Goal: Check status: Check status

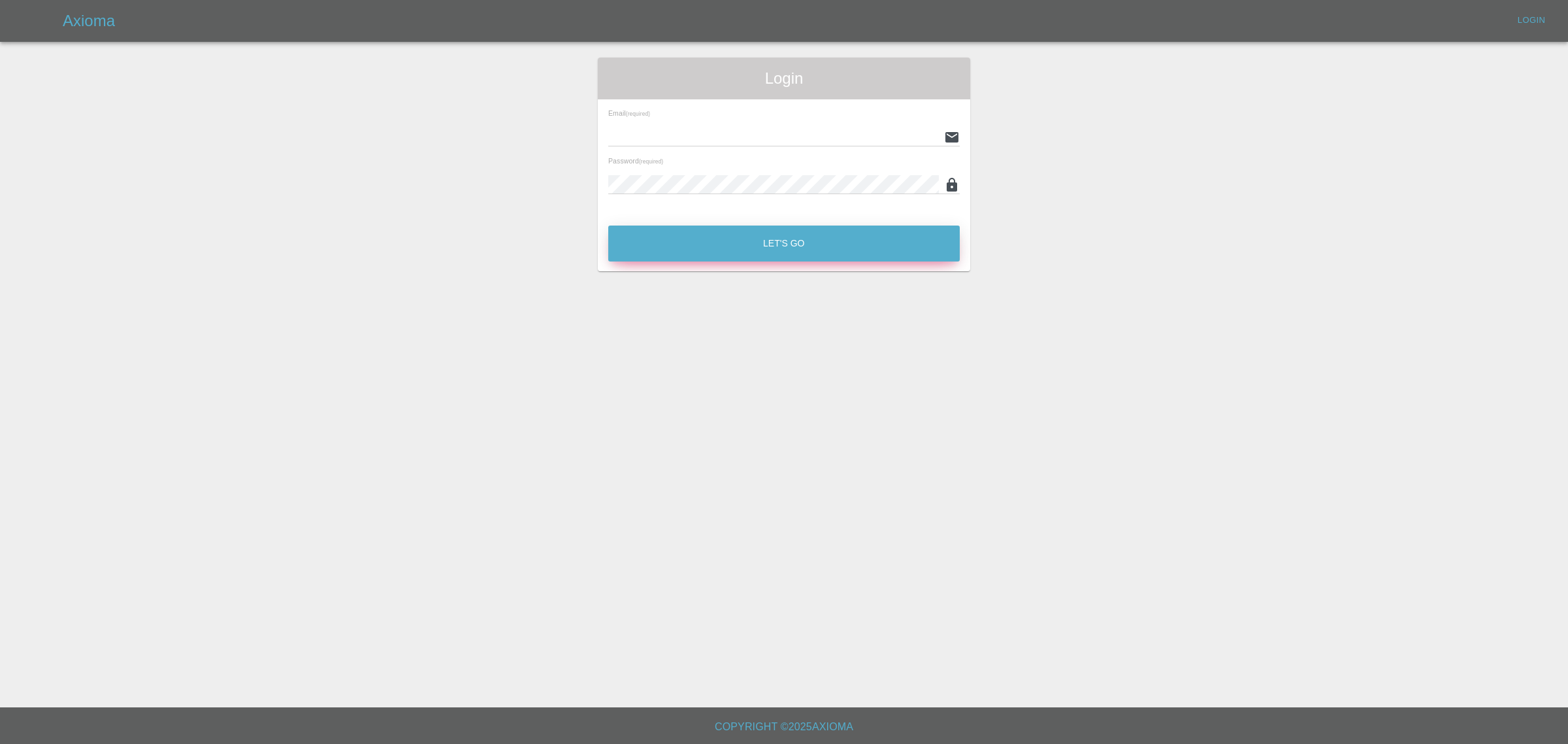
type input "[EMAIL_ADDRESS][DOMAIN_NAME]"
click at [769, 237] on button "Let's Go" at bounding box center [784, 244] width 351 height 36
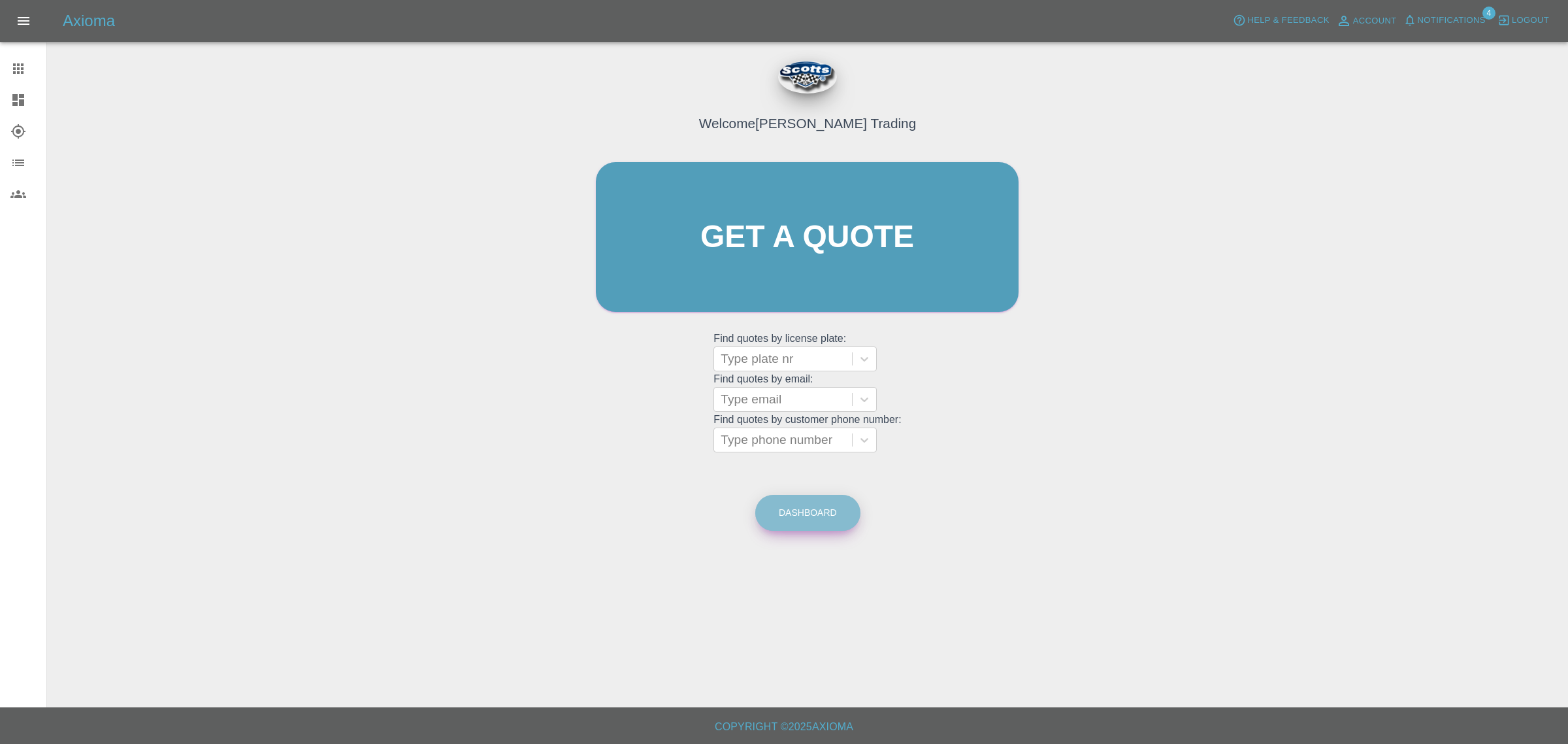
click at [814, 513] on link "Dashboard" at bounding box center [808, 513] width 105 height 36
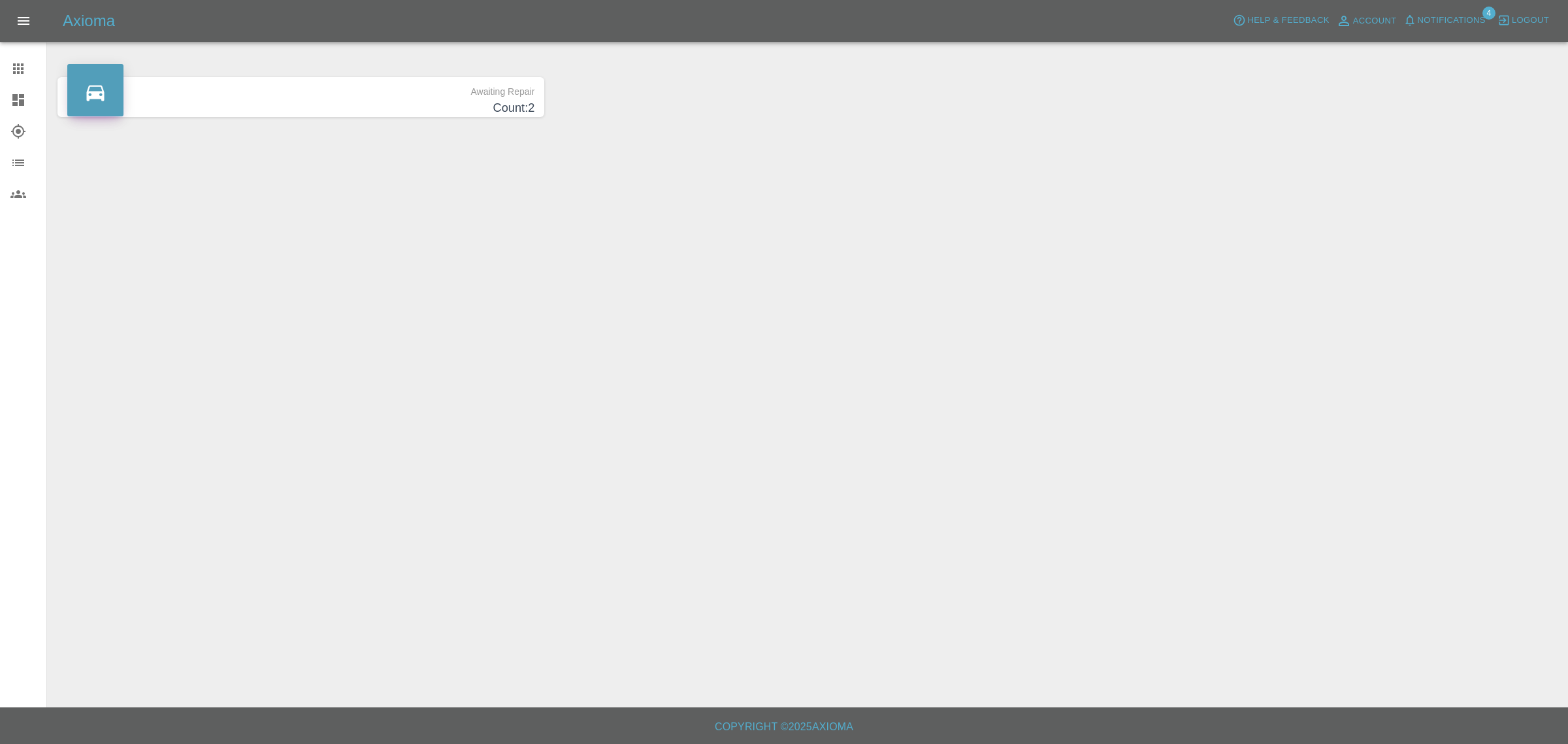
click at [351, 96] on p "Awaiting Repair" at bounding box center [301, 88] width 467 height 22
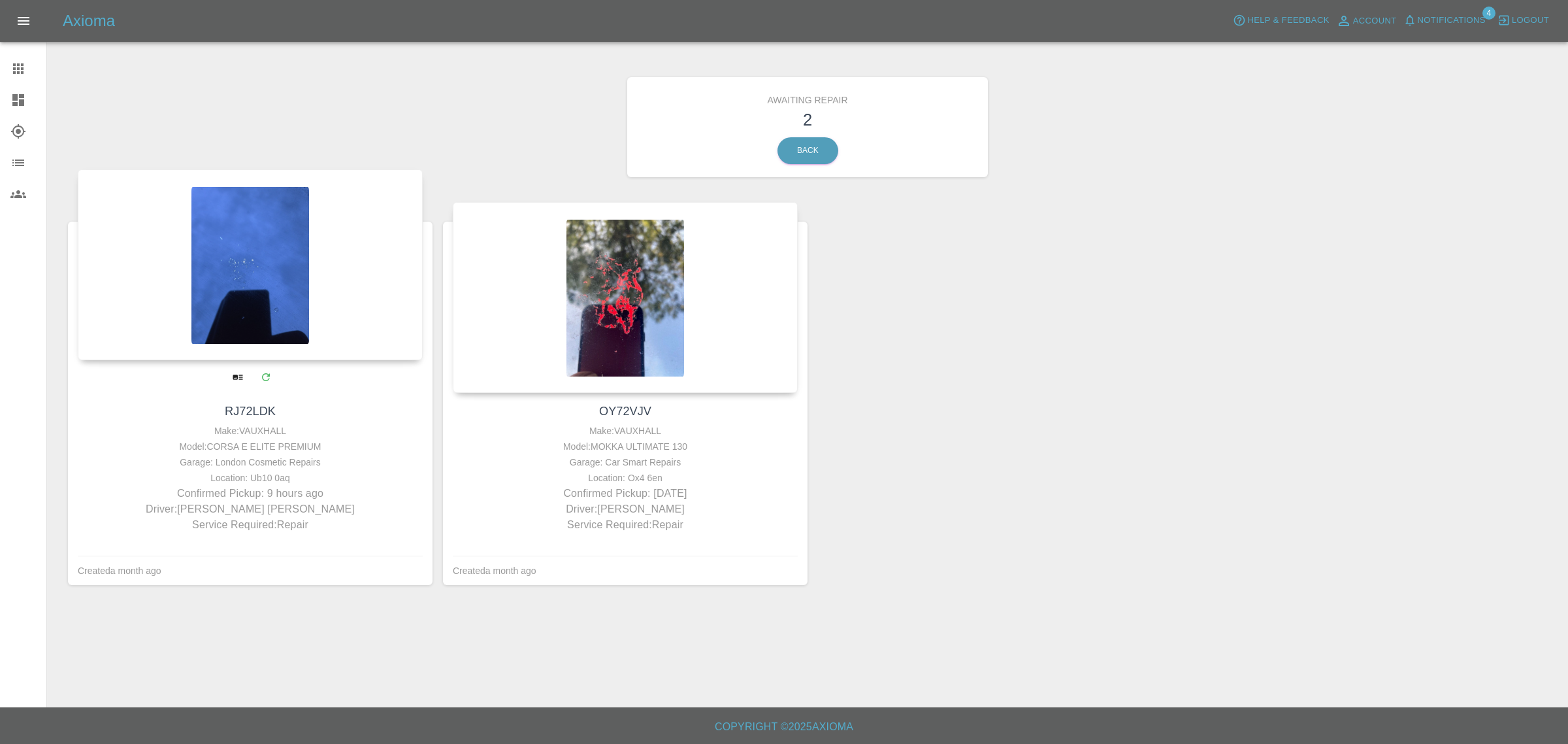
click at [216, 263] on div at bounding box center [250, 265] width 345 height 191
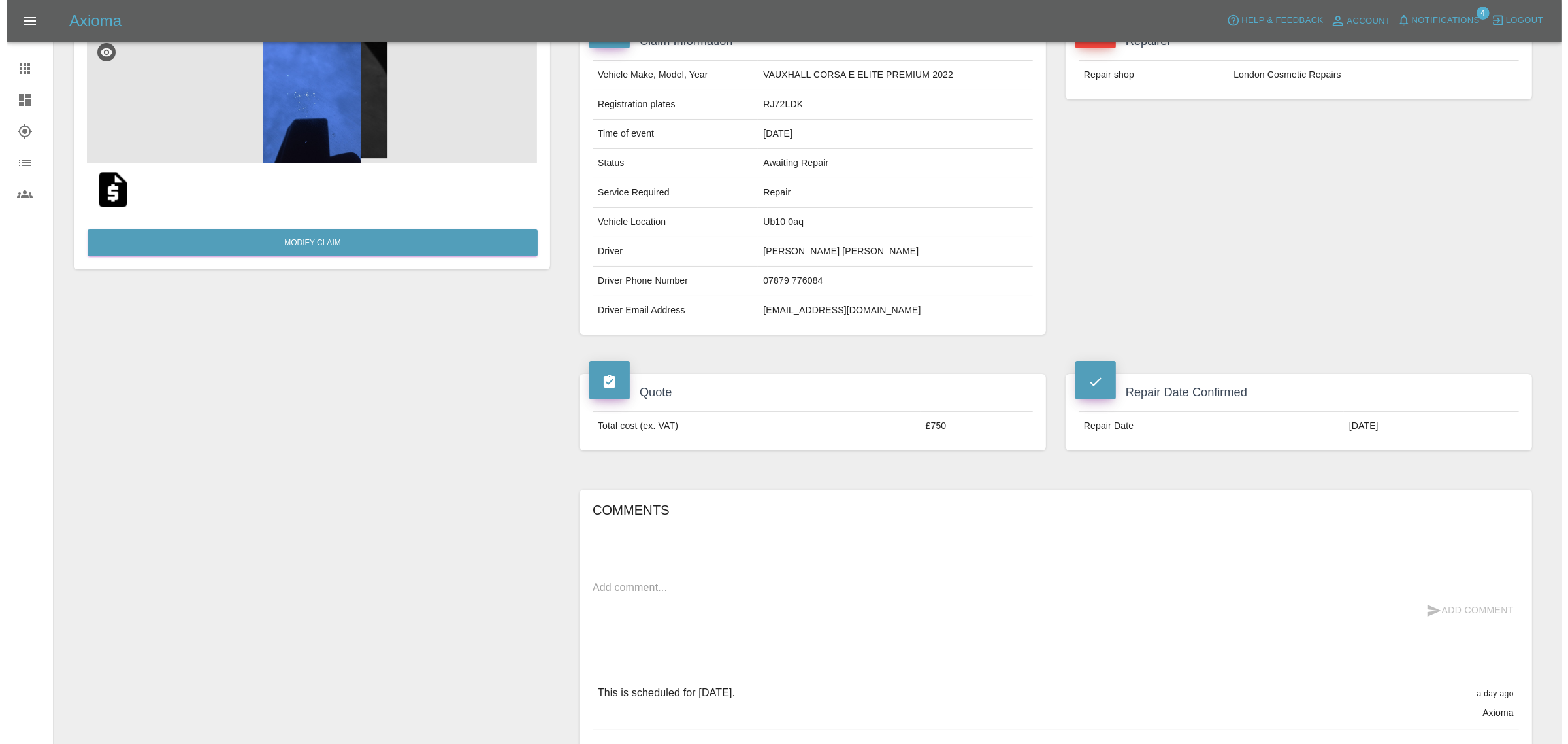
scroll to position [164, 0]
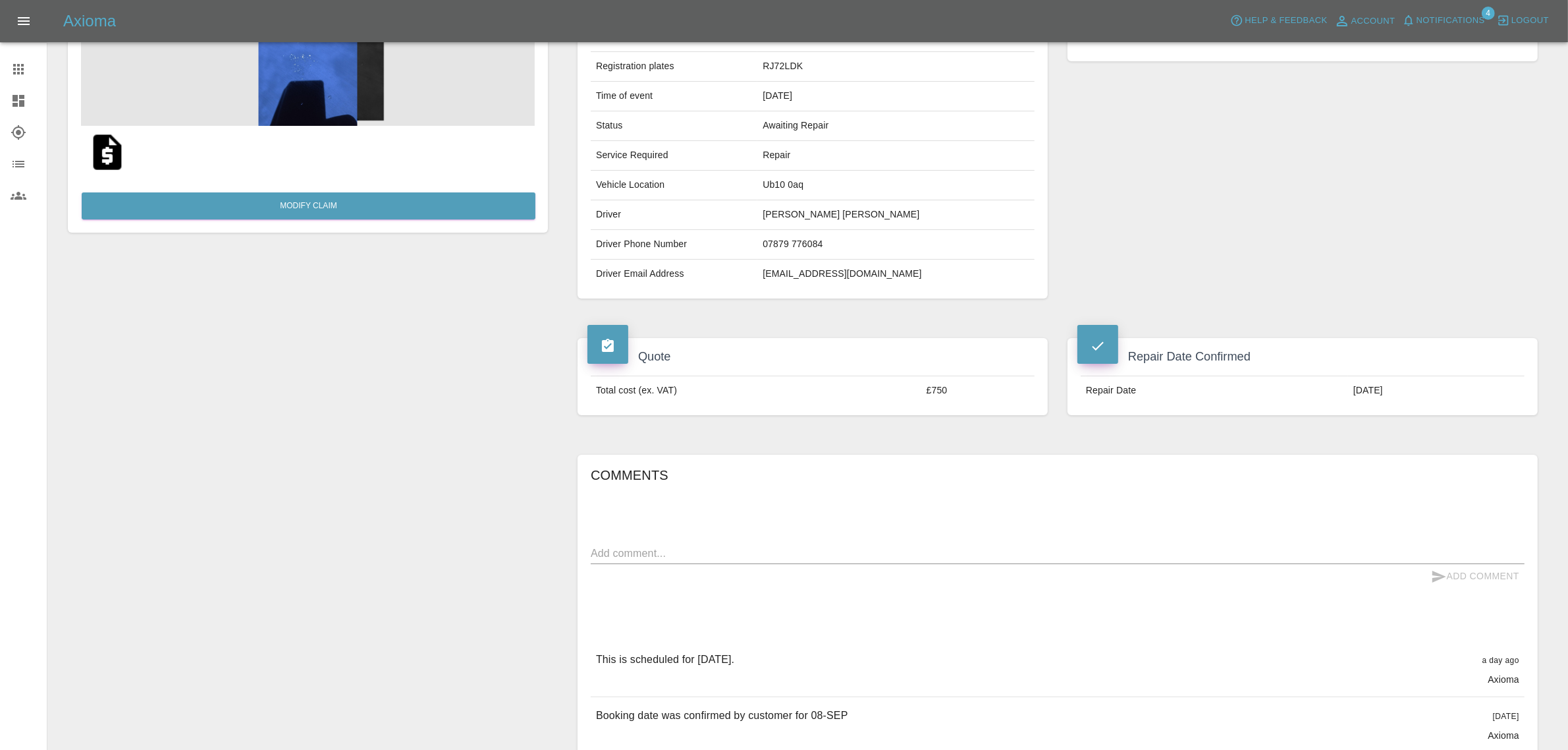
click at [621, 544] on div "x" at bounding box center [1057, 553] width 934 height 21
type textarea "Customer has arrived for the repair and technician has advised they can't do th…"
click at [1461, 576] on button "Add Comment" at bounding box center [1474, 576] width 99 height 24
click at [1454, 22] on span "Notifications" at bounding box center [1450, 21] width 69 height 15
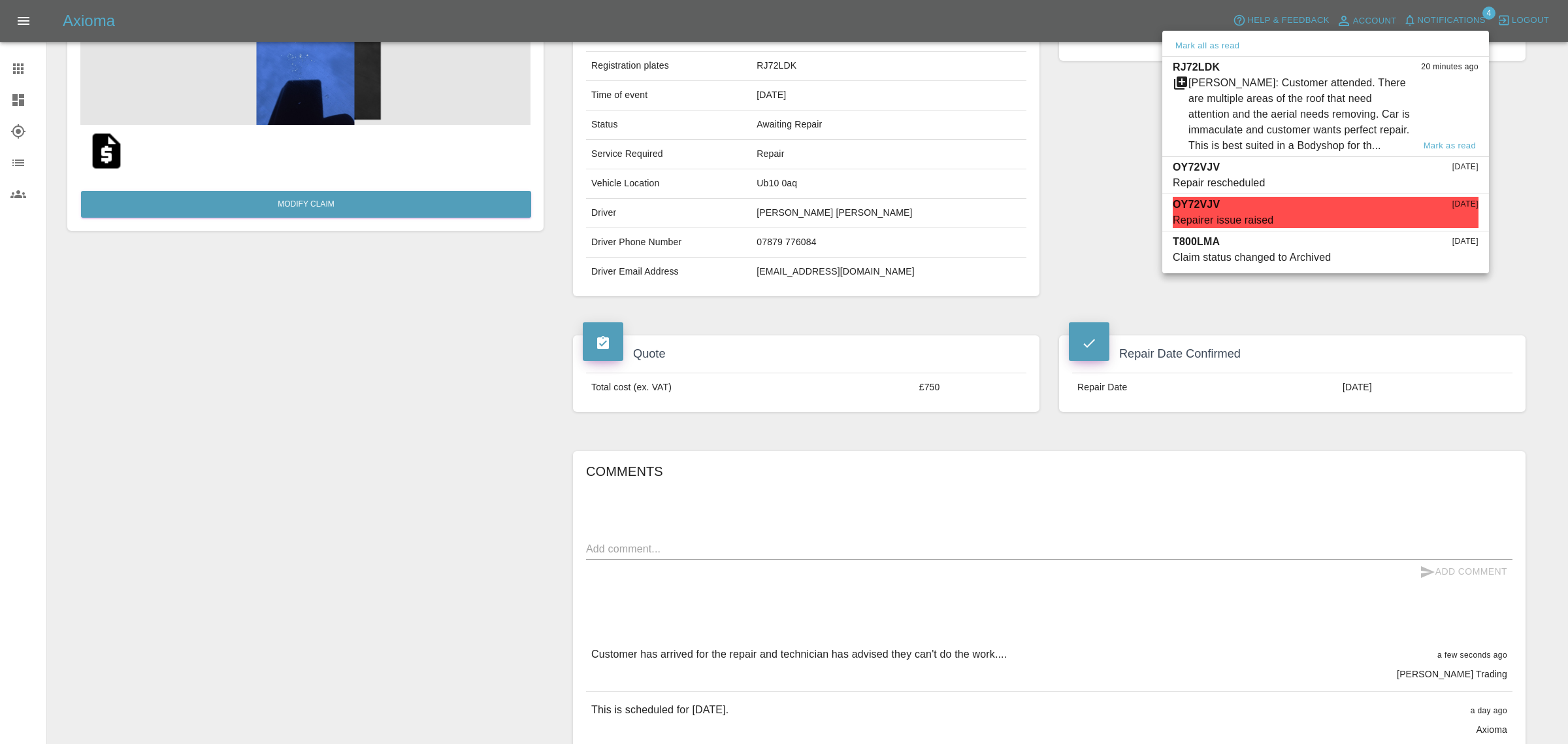
click at [1305, 125] on div "[PERSON_NAME]: Customer attended. There are multiple areas of the roof that nee…" at bounding box center [1300, 114] width 225 height 78
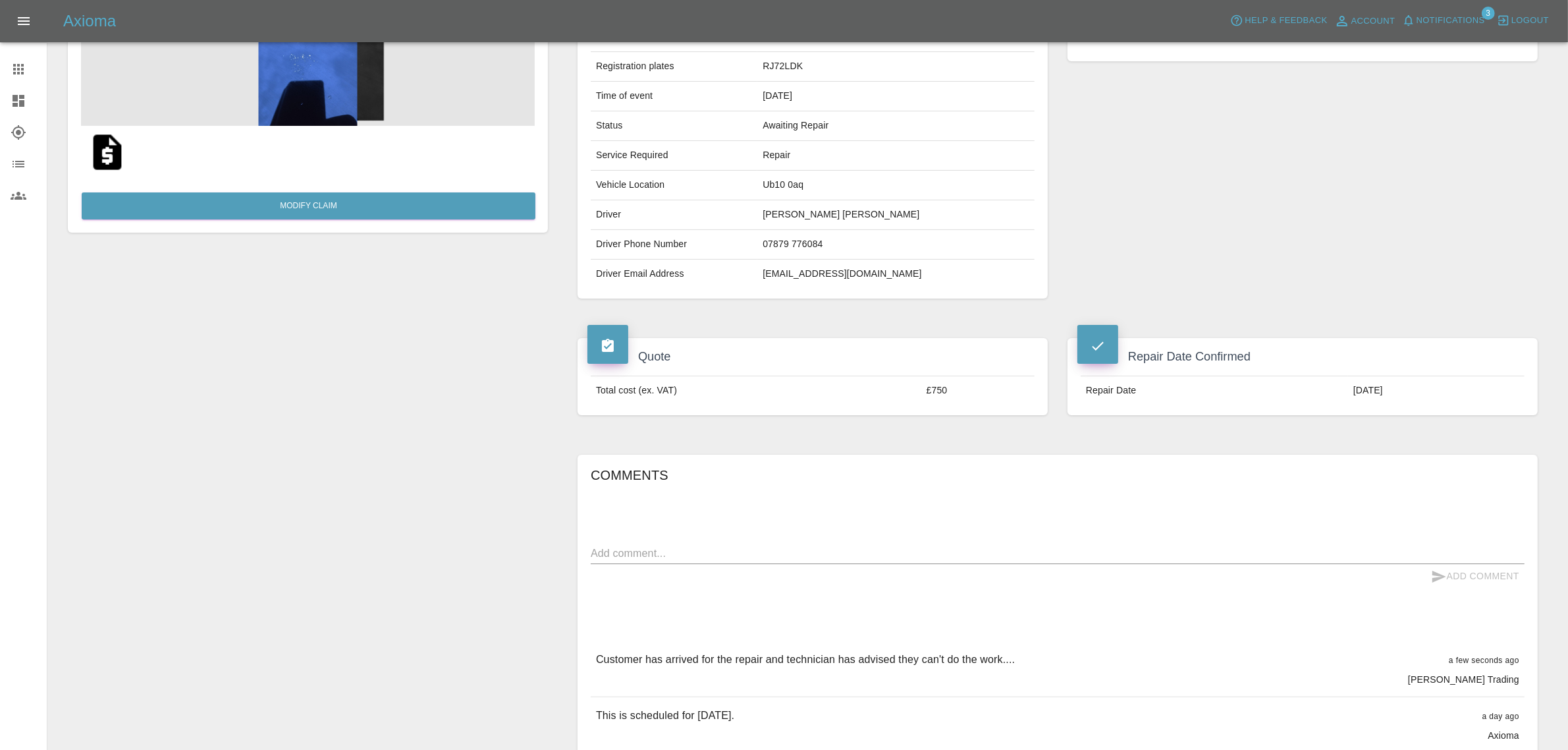
click at [1427, 21] on span "Notifications" at bounding box center [1450, 21] width 69 height 15
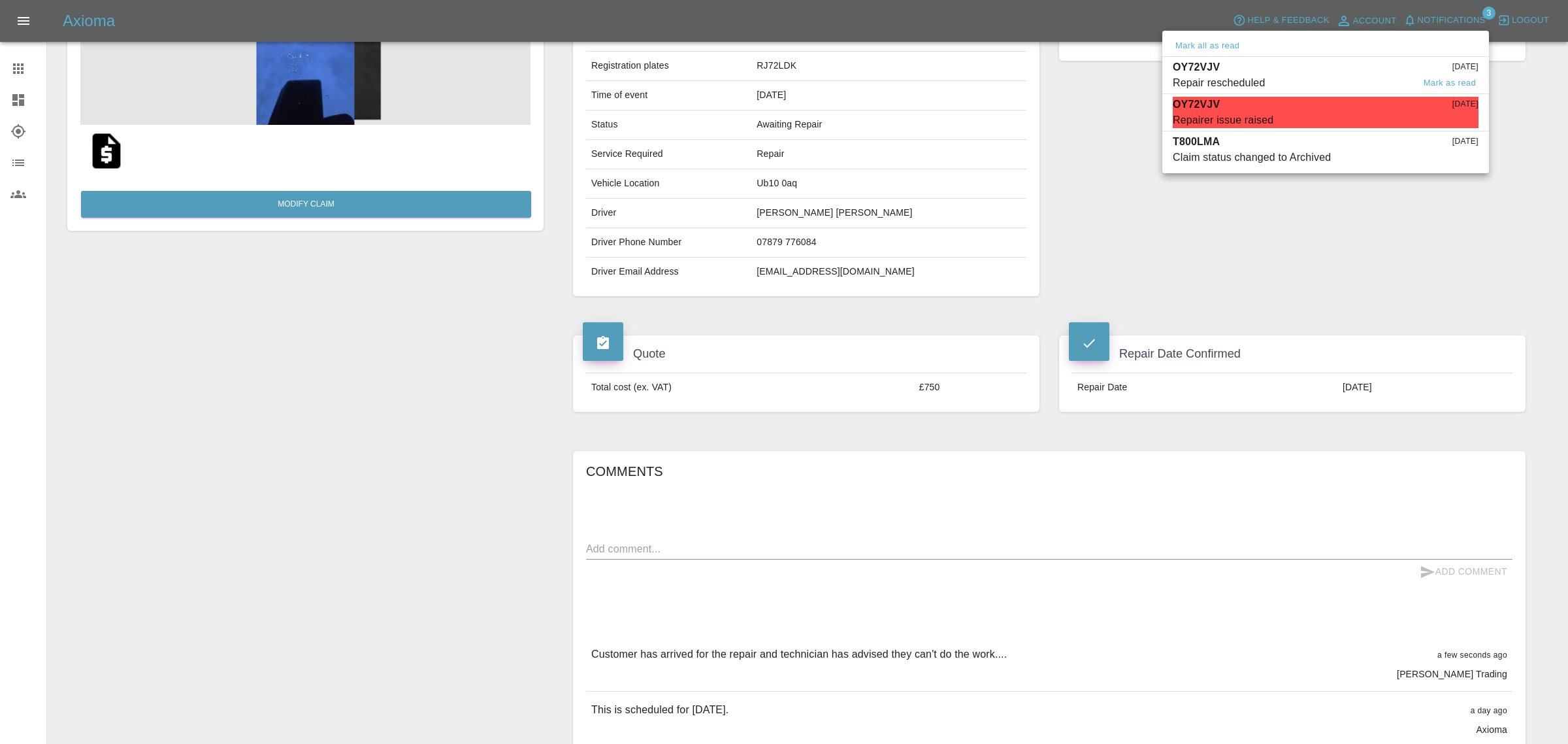
click at [1382, 69] on div "OY72VJV [DATE]" at bounding box center [1325, 67] width 305 height 16
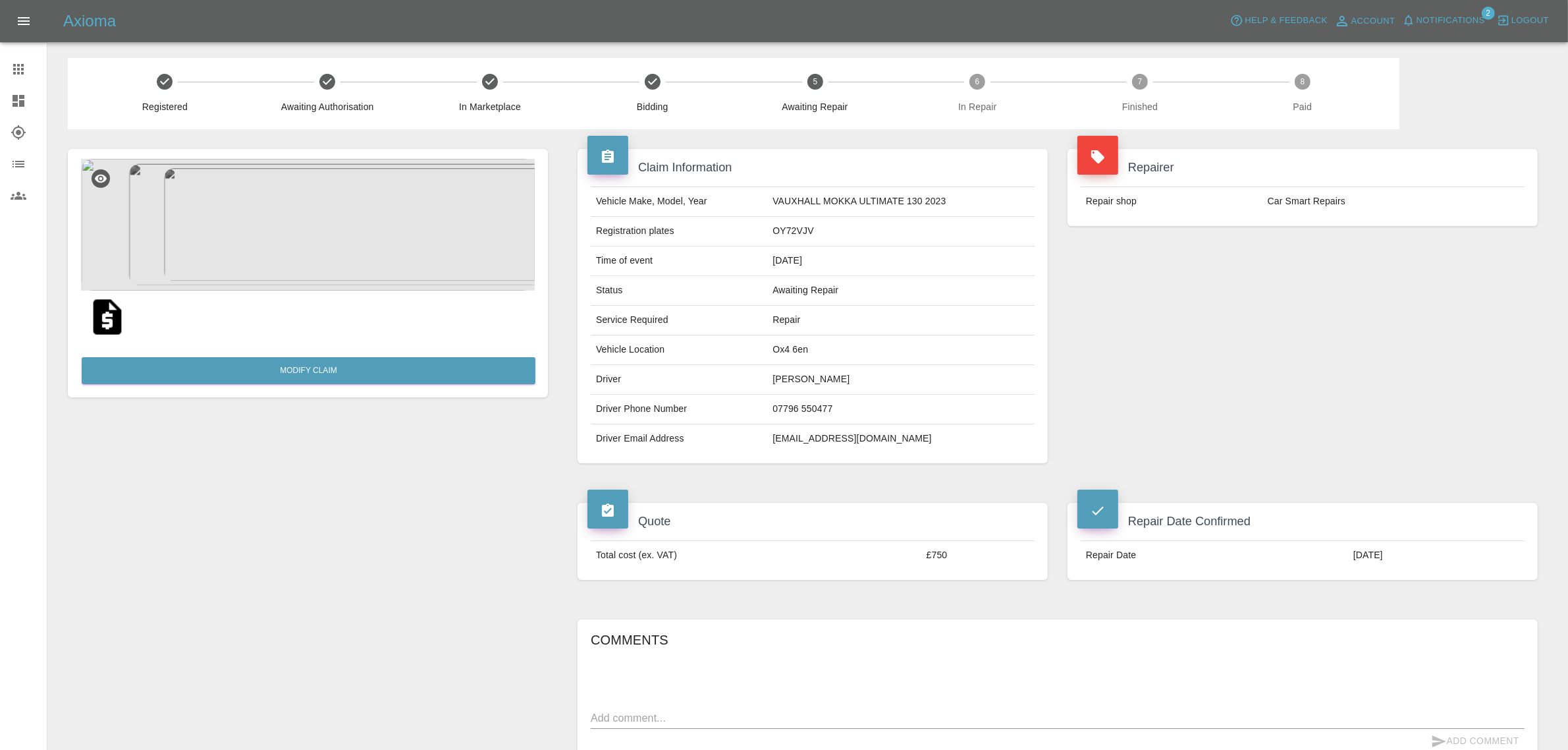
click at [1433, 18] on span "Notifications" at bounding box center [1450, 21] width 69 height 15
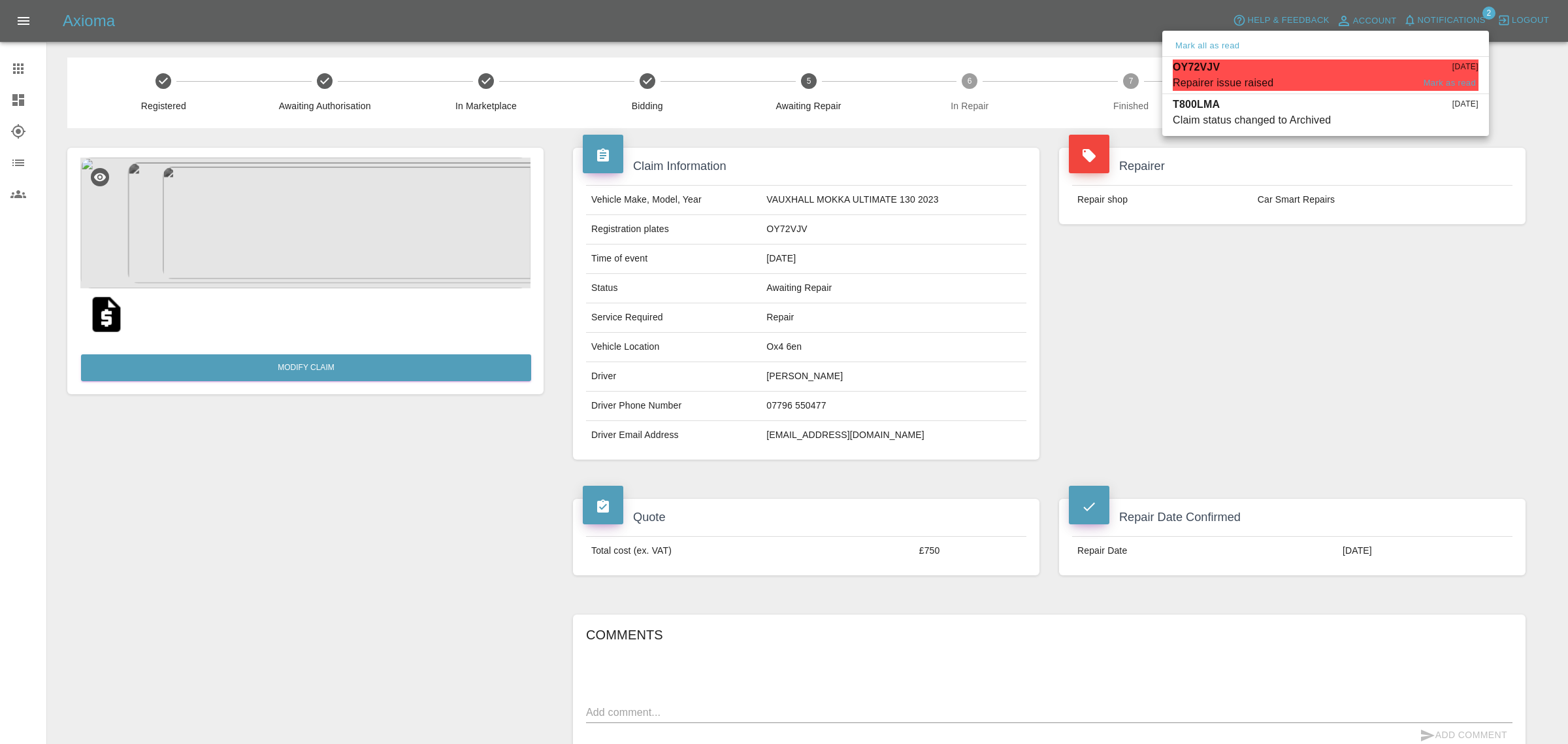
click at [1217, 80] on div "Repairer issue raised" at bounding box center [1223, 83] width 100 height 16
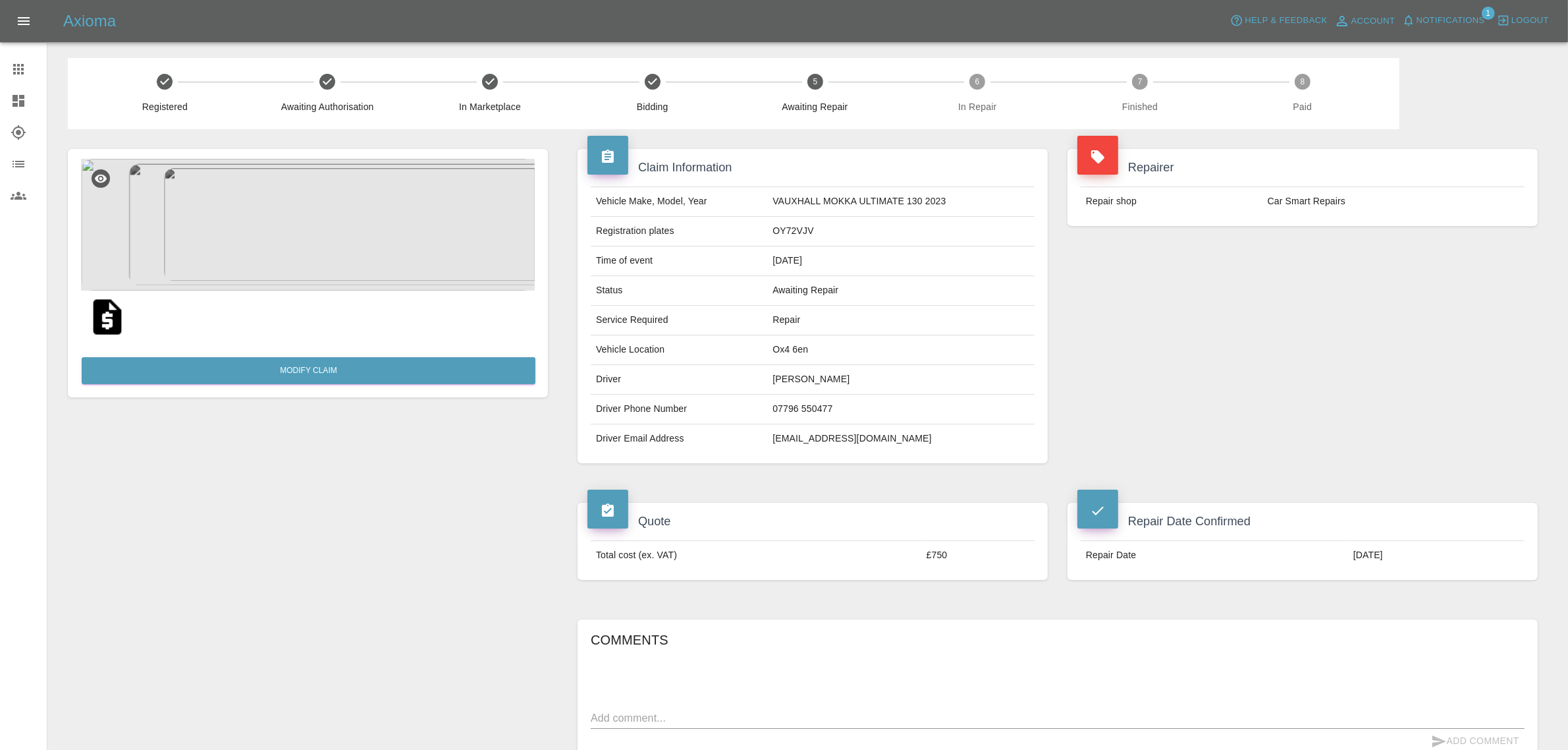
click at [22, 24] on icon "Open drawer" at bounding box center [24, 21] width 12 height 8
click at [63, 24] on h5 "Axioma" at bounding box center [89, 21] width 53 height 21
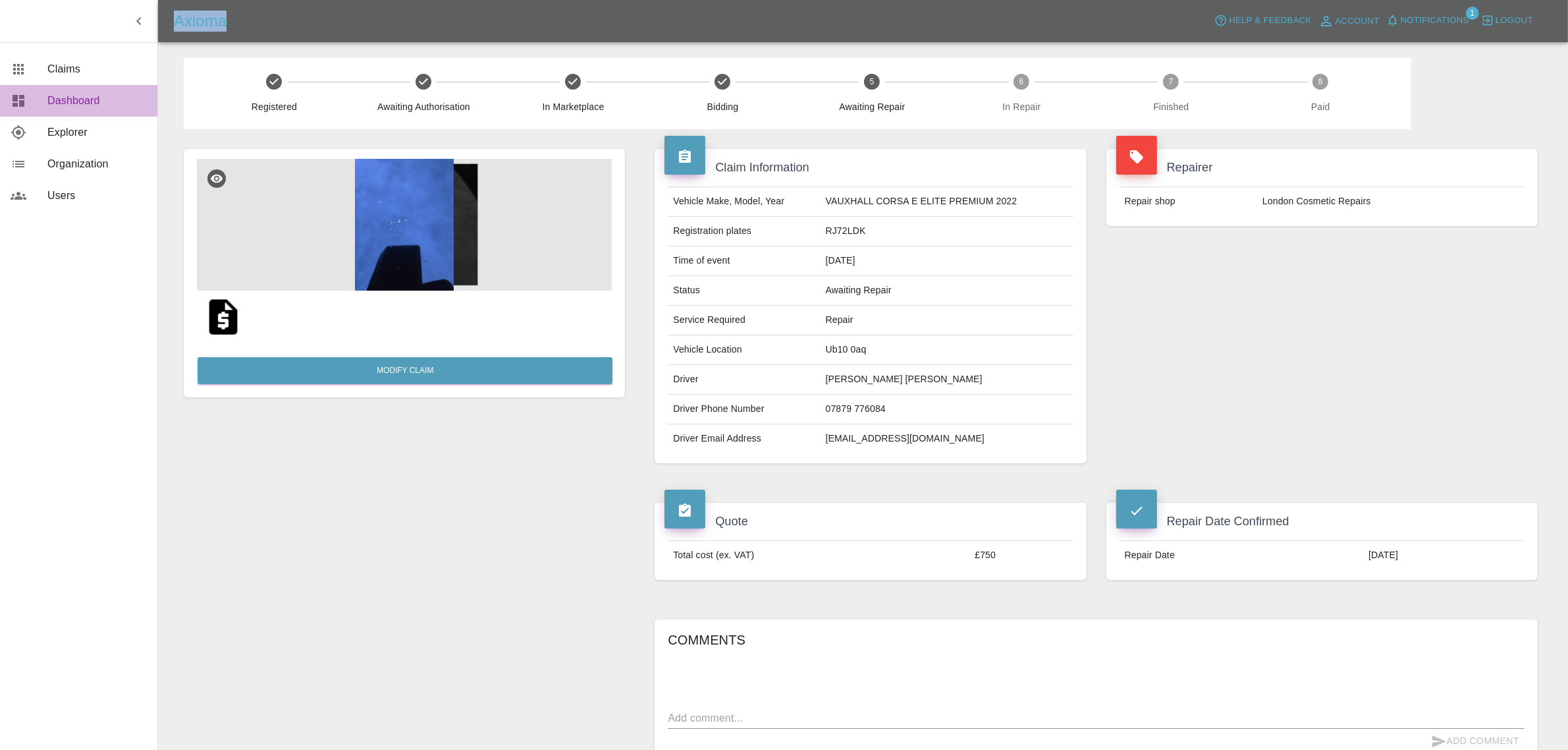
click at [66, 109] on span "Dashboard" at bounding box center [97, 101] width 99 height 16
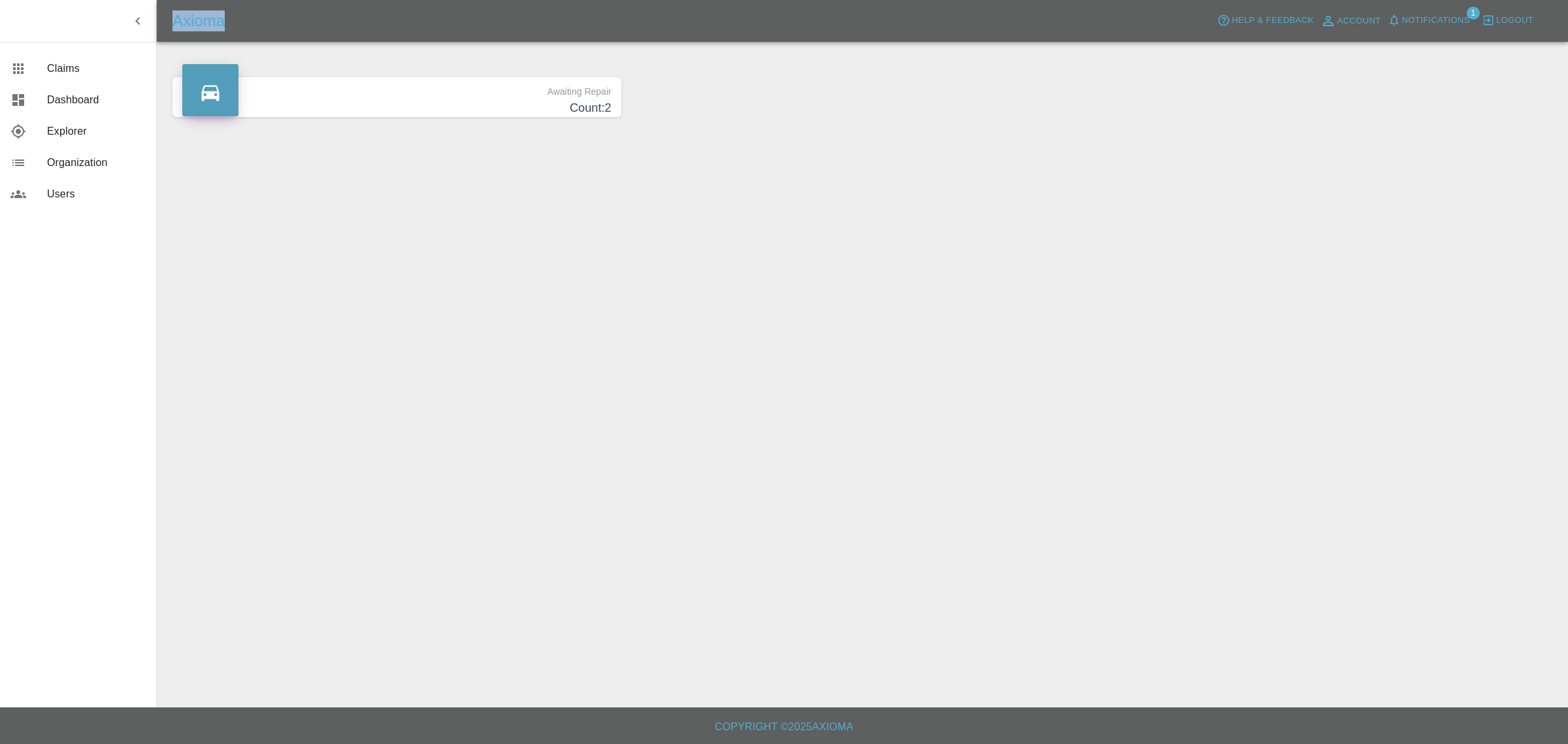
click at [263, 96] on p "Awaiting Repair" at bounding box center [397, 88] width 429 height 22
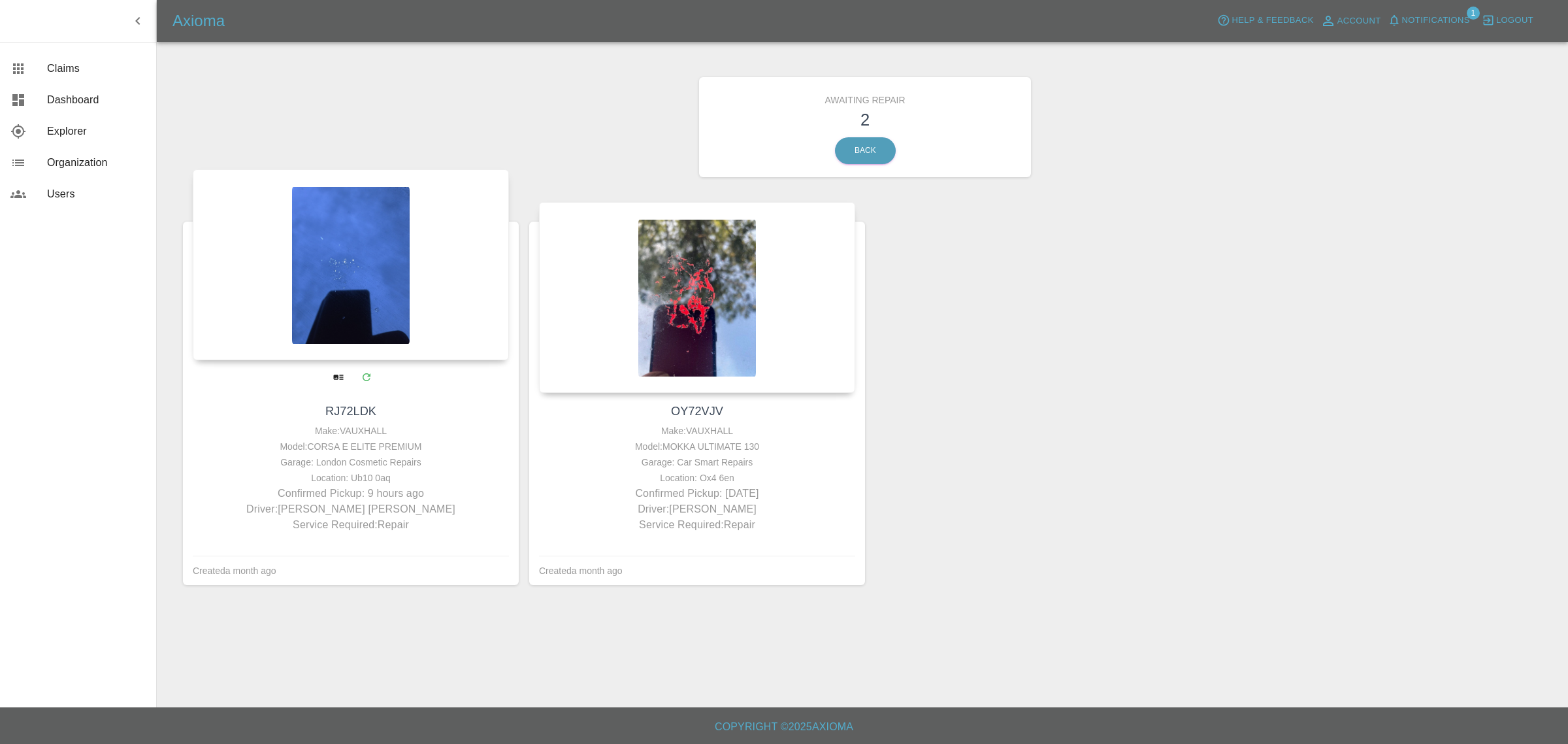
click at [366, 425] on div "Make: VAUXHALL" at bounding box center [351, 431] width 310 height 16
click at [361, 495] on p "Confirmed Pickup: 9 hours ago" at bounding box center [351, 493] width 310 height 16
click at [363, 328] on div at bounding box center [351, 265] width 316 height 191
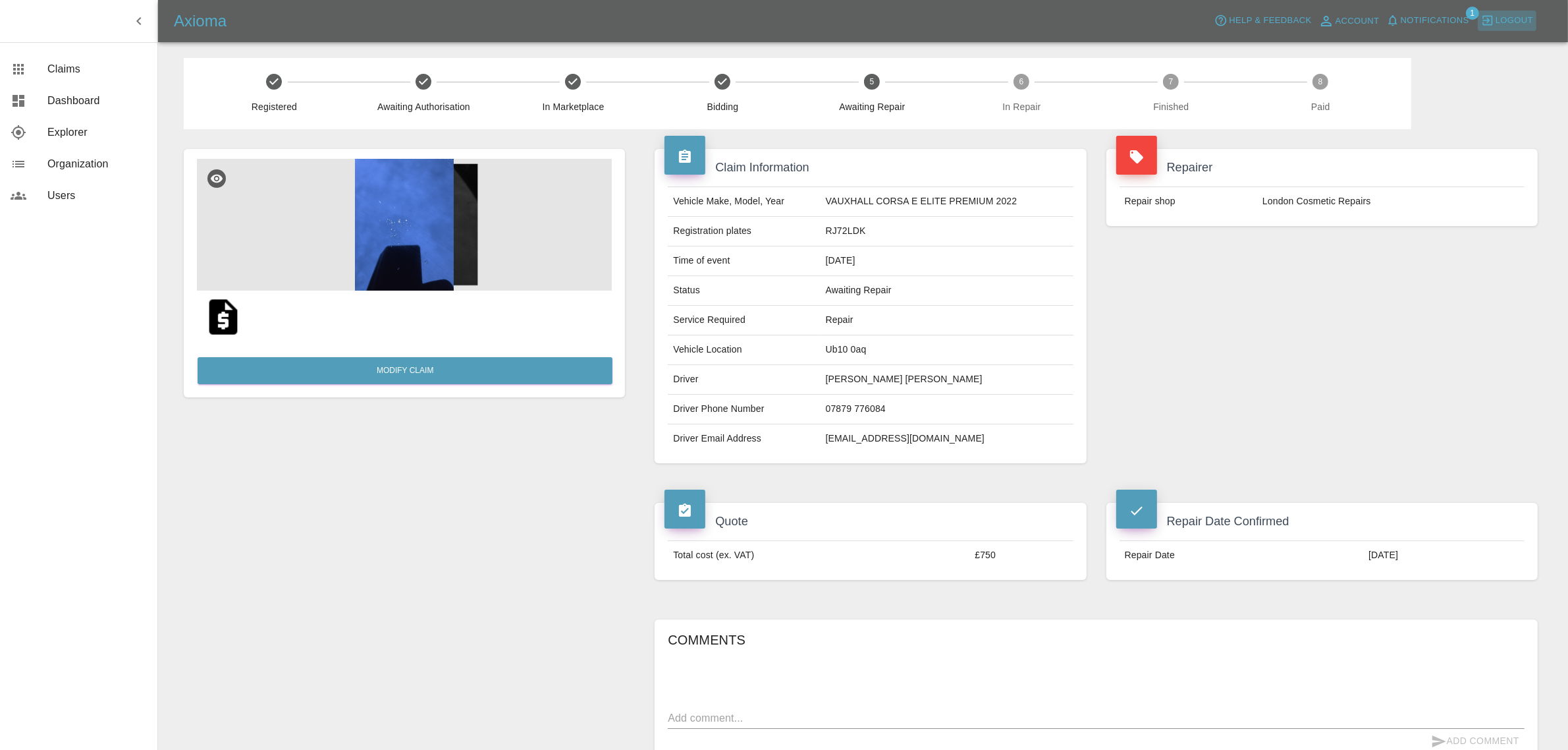
click at [1501, 22] on span "Logout" at bounding box center [1514, 21] width 38 height 15
